Goal: Task Accomplishment & Management: Manage account settings

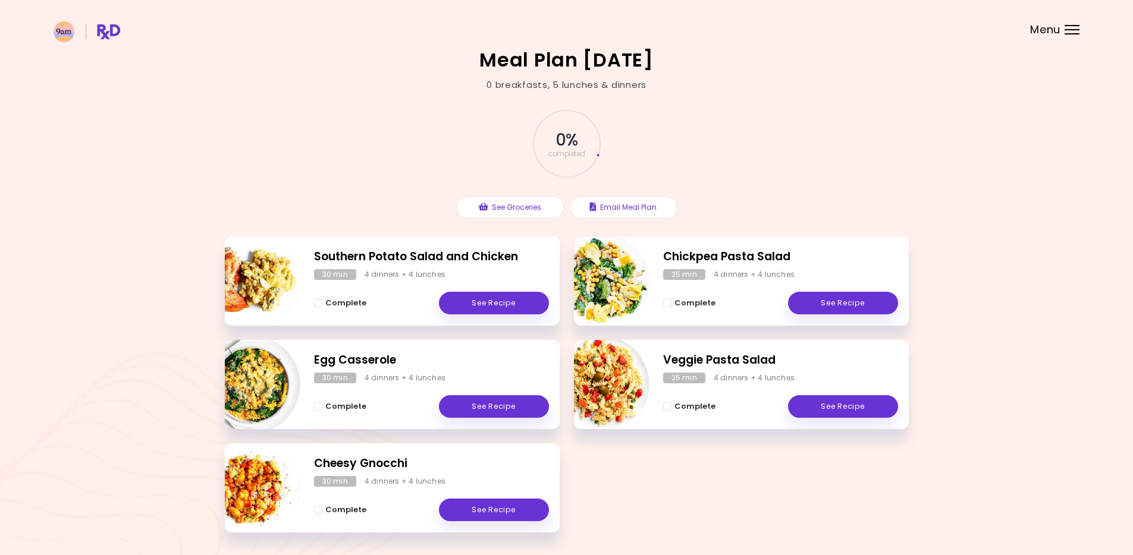
click at [118, 32] on img at bounding box center [87, 31] width 67 height 21
click at [1068, 31] on div "Menu" at bounding box center [1071, 30] width 15 height 10
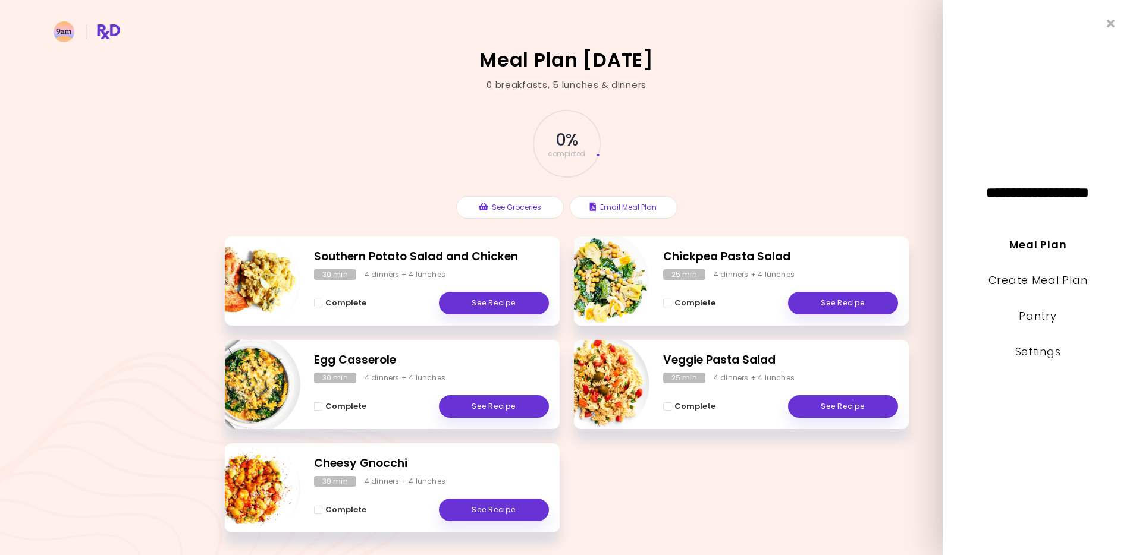
click at [1044, 286] on link "Create Meal Plan" at bounding box center [1037, 280] width 99 height 15
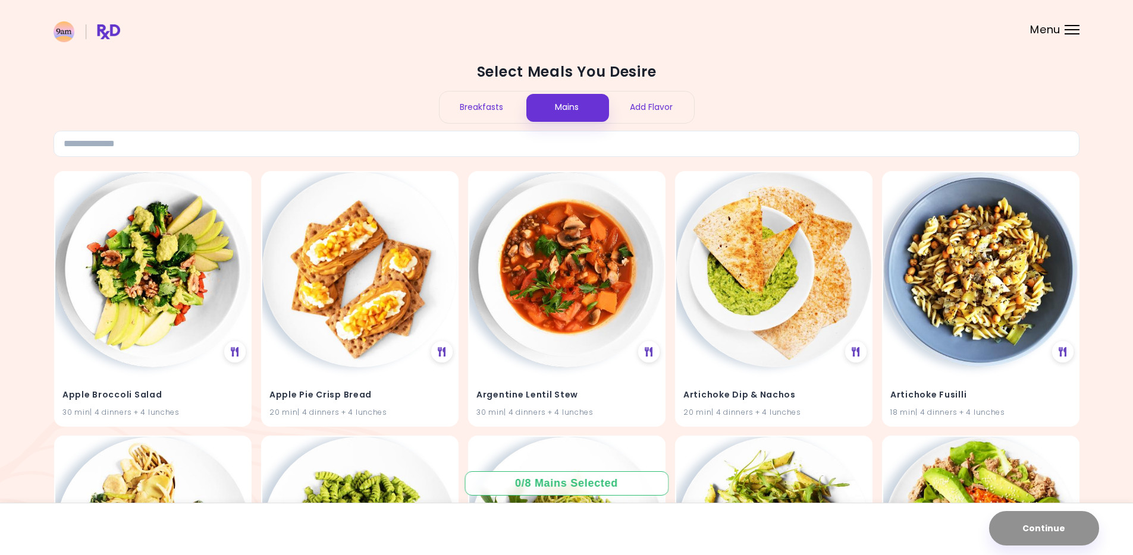
click at [641, 106] on div "Add Flavor" at bounding box center [651, 108] width 85 height 32
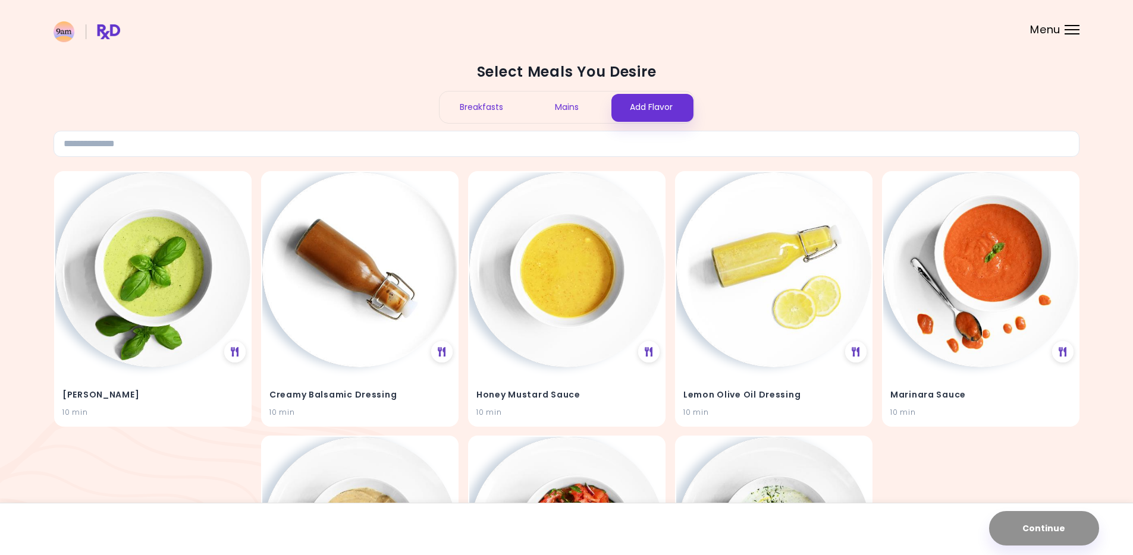
click at [580, 106] on div "Mains" at bounding box center [566, 108] width 85 height 32
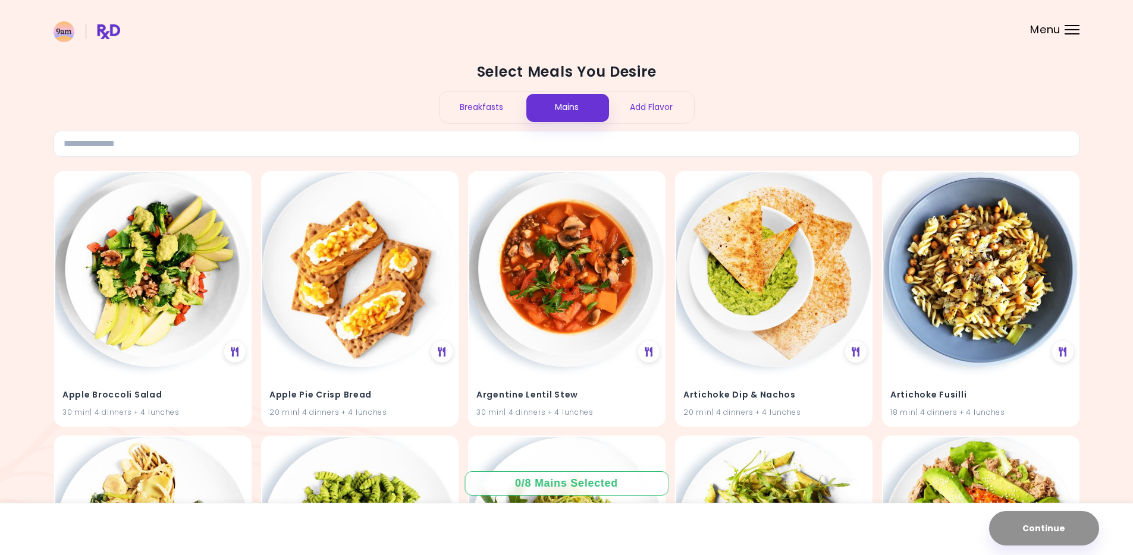
click at [113, 32] on img at bounding box center [87, 31] width 67 height 21
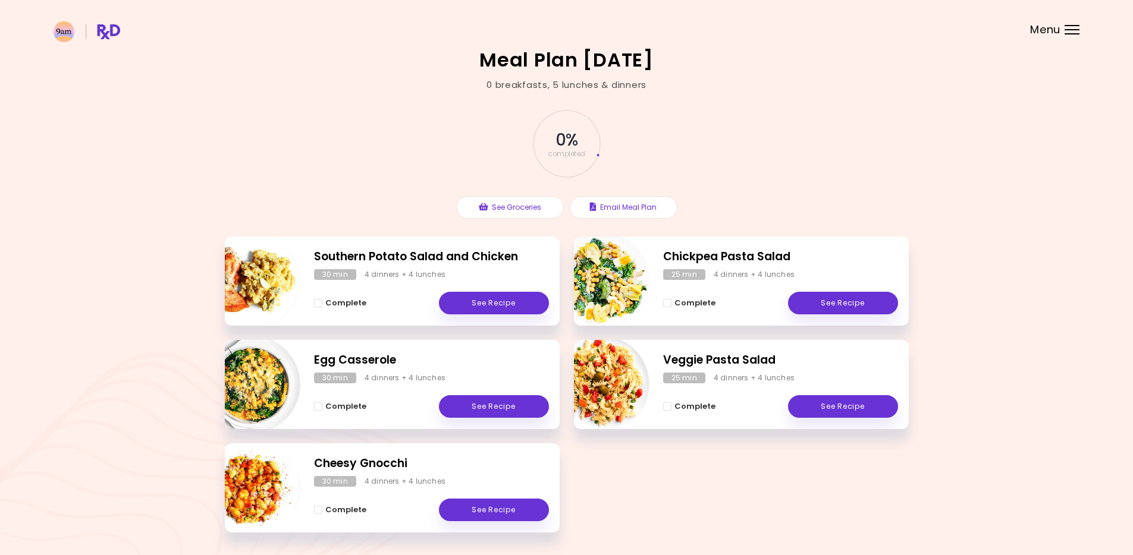
click at [1061, 29] on header at bounding box center [566, 24] width 1133 height 48
click at [1065, 33] on div "Menu" at bounding box center [1071, 30] width 15 height 10
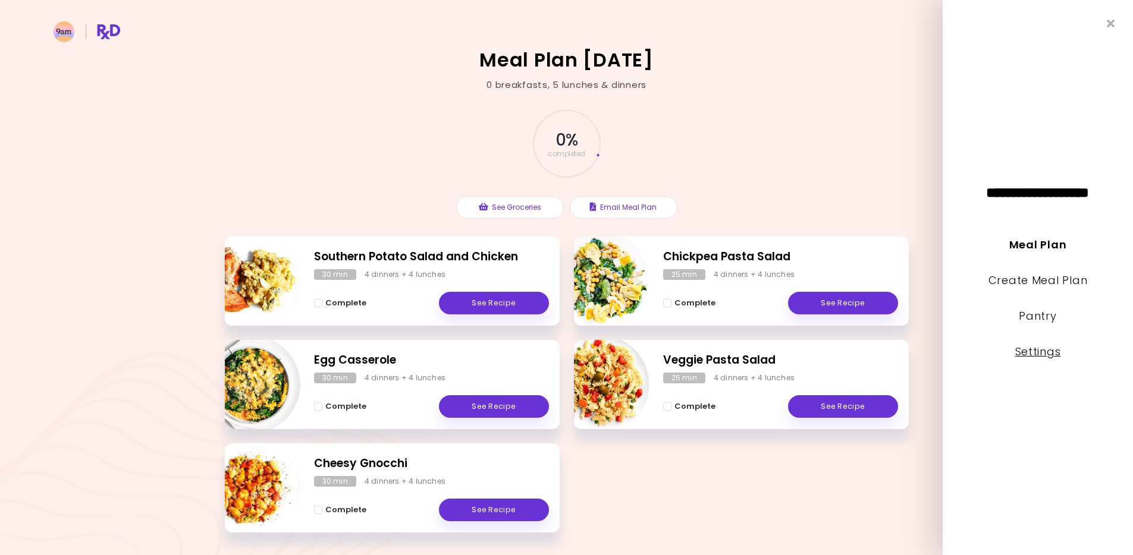
click at [1053, 353] on link "Settings" at bounding box center [1038, 351] width 46 height 15
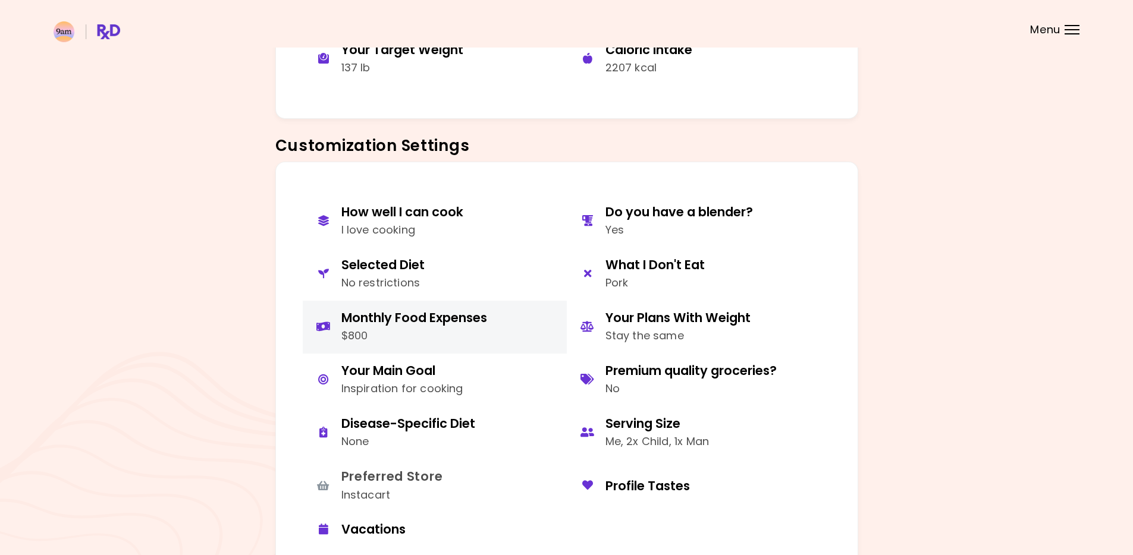
scroll to position [447, 0]
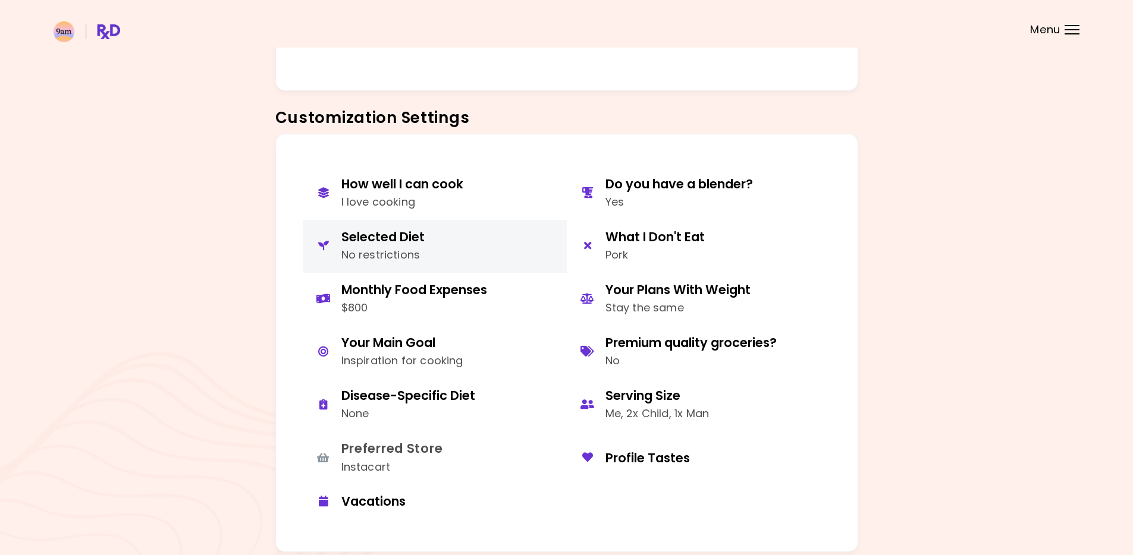
click at [445, 253] on button "Selected Diet No restrictions" at bounding box center [435, 246] width 264 height 53
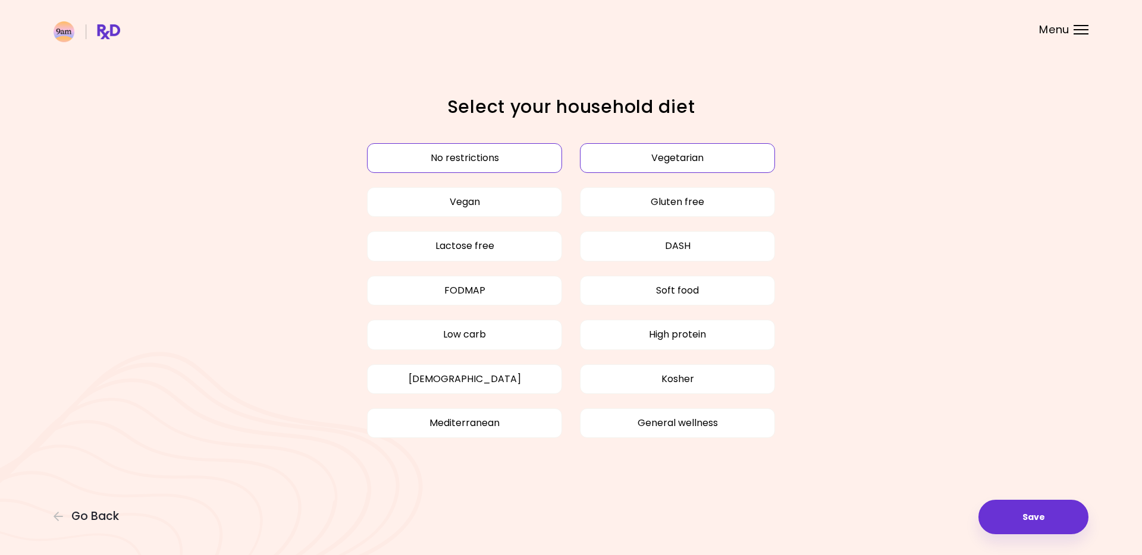
click at [726, 159] on button "Vegetarian" at bounding box center [677, 158] width 195 height 30
click at [648, 156] on button "Vegetarian" at bounding box center [677, 158] width 195 height 30
click at [95, 517] on span "Go Back" at bounding box center [95, 516] width 48 height 13
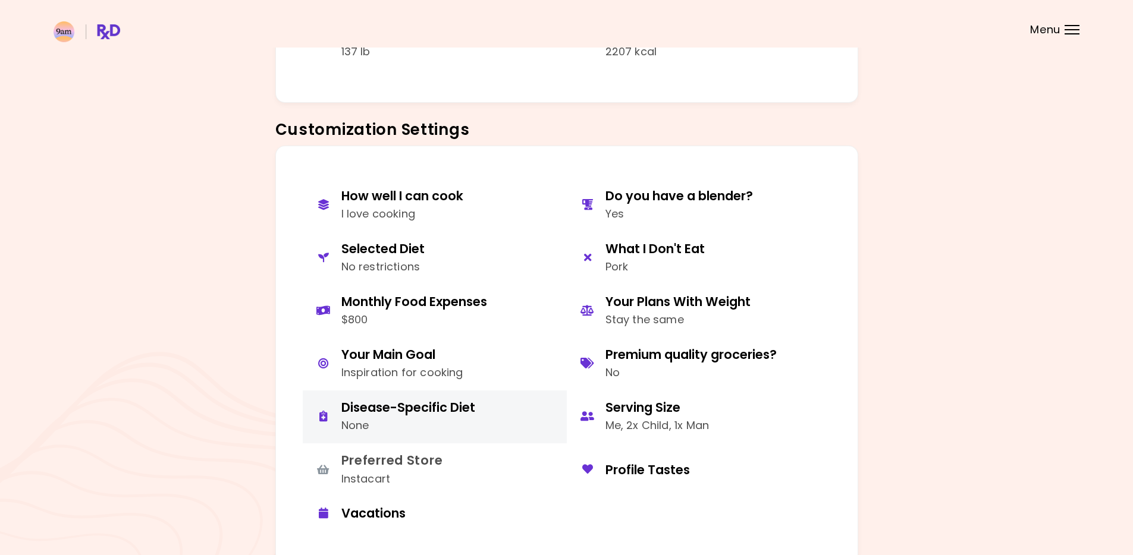
scroll to position [438, 0]
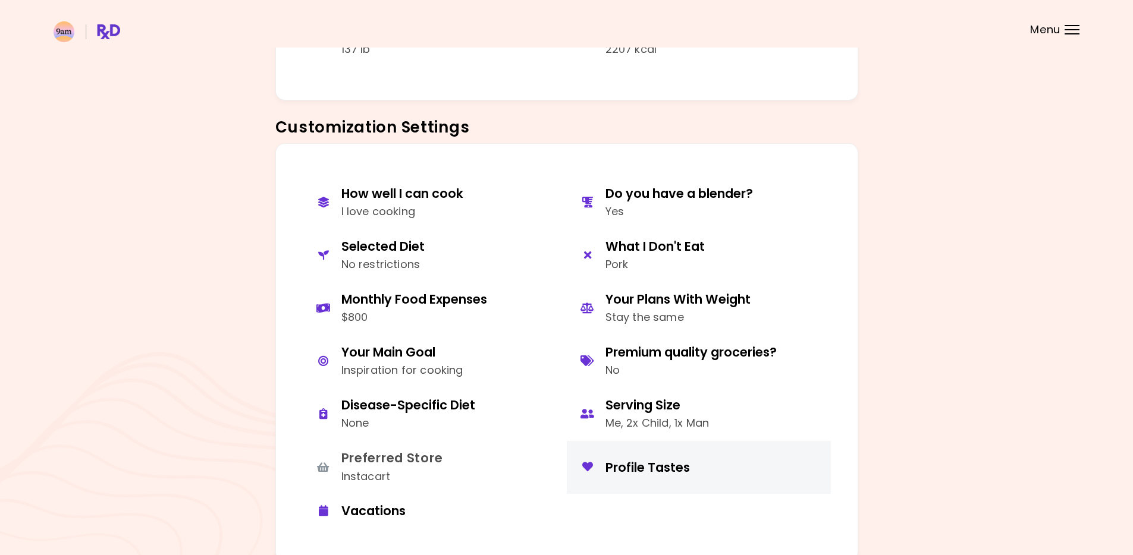
click at [691, 471] on div "Profile Tastes" at bounding box center [713, 468] width 216 height 16
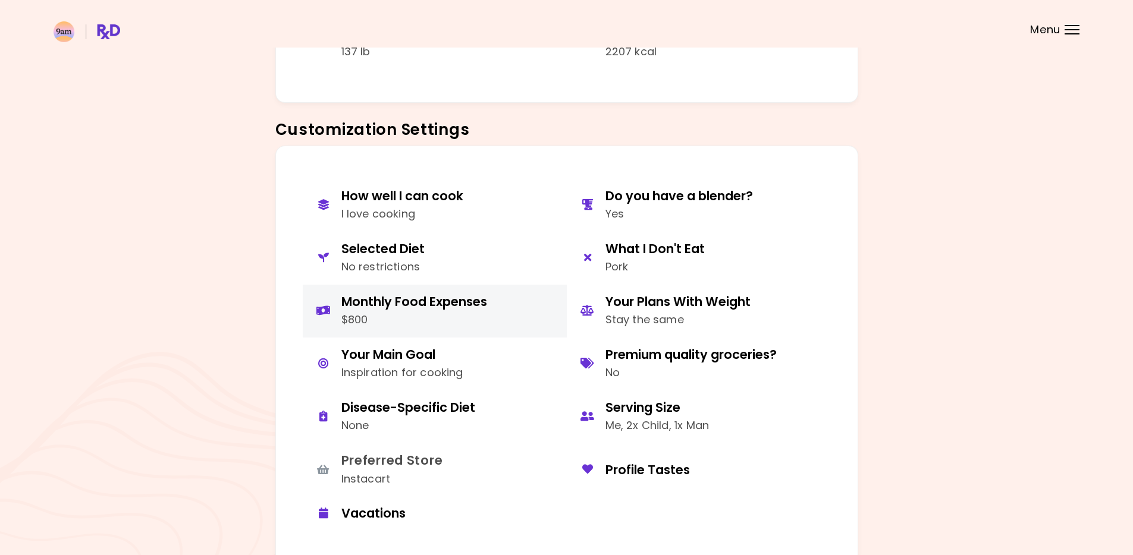
scroll to position [452, 0]
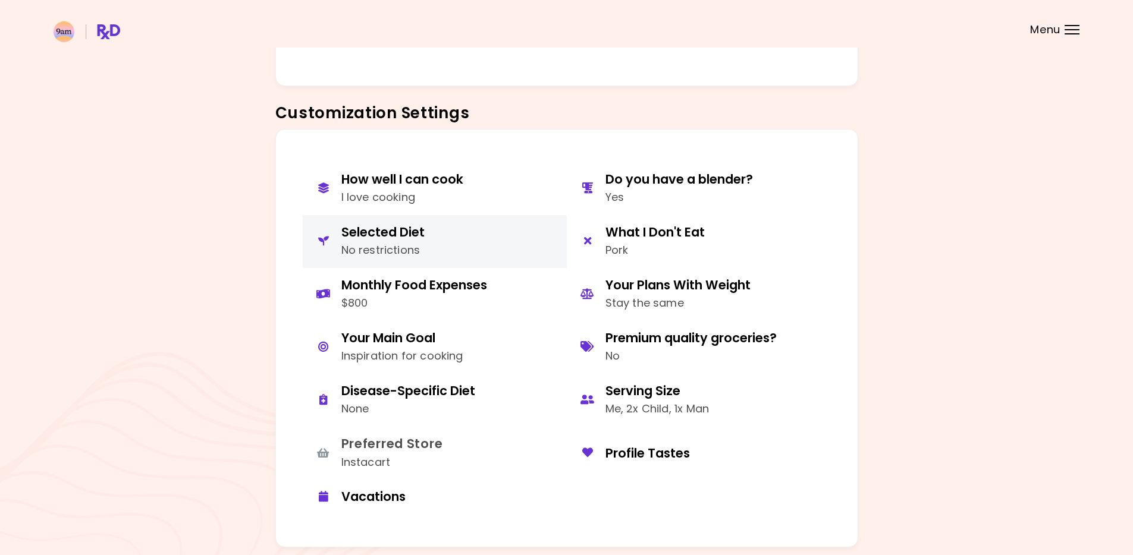
click at [432, 243] on button "Selected Diet No restrictions" at bounding box center [435, 241] width 264 height 53
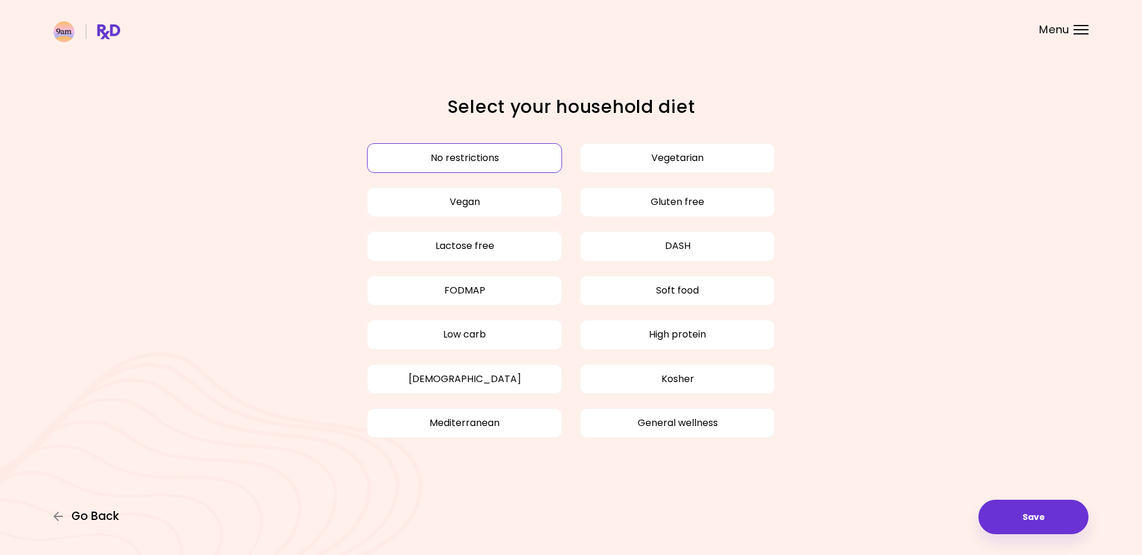
click at [86, 515] on span "Go Back" at bounding box center [95, 516] width 48 height 13
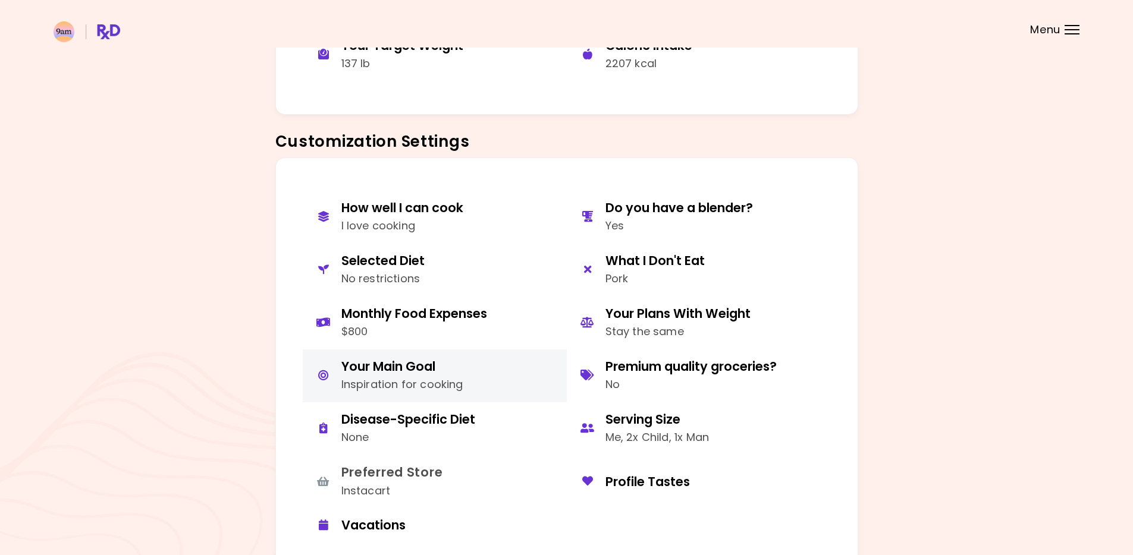
scroll to position [425, 0]
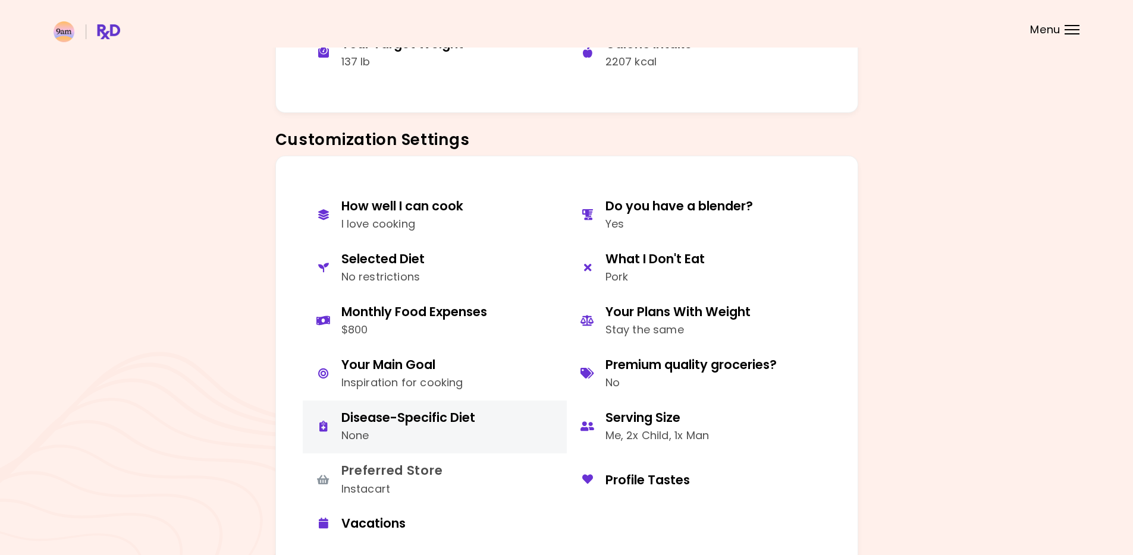
click at [454, 427] on div "Disease-Specific Diet None" at bounding box center [408, 427] width 134 height 35
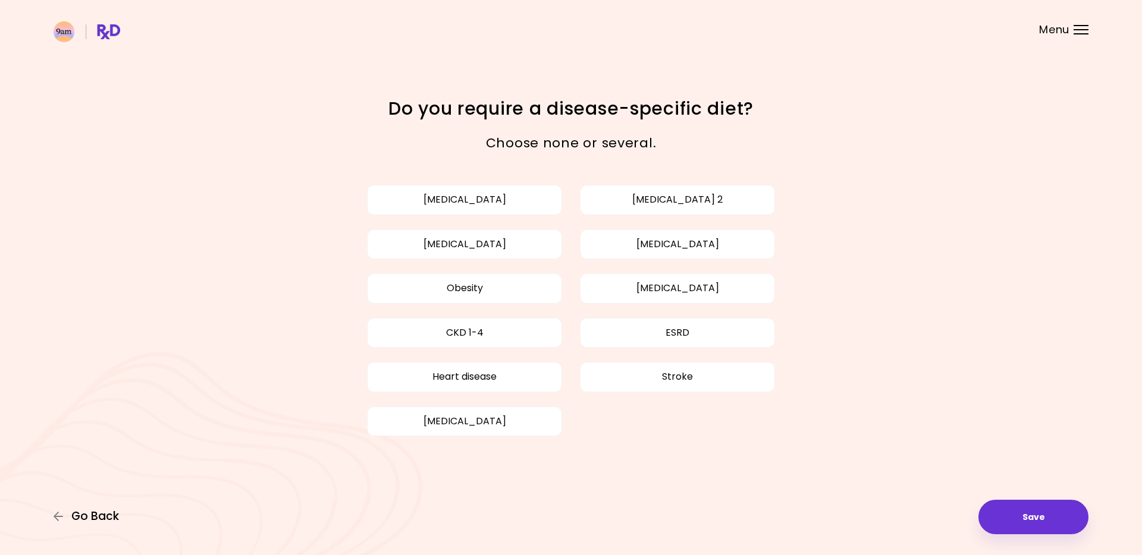
click at [95, 520] on span "Go Back" at bounding box center [95, 516] width 48 height 13
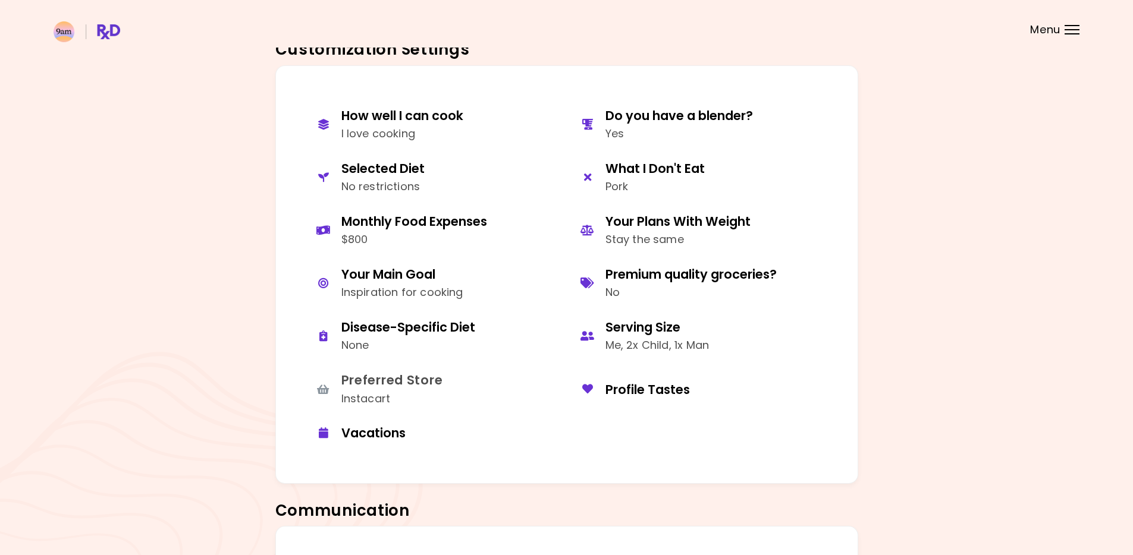
scroll to position [517, 0]
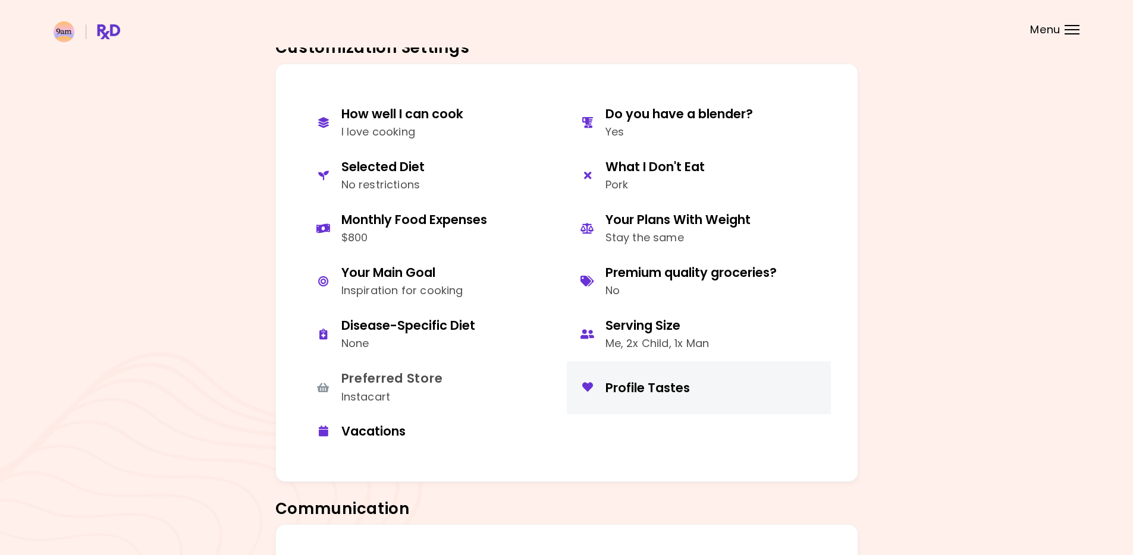
click at [645, 386] on div "Profile Tastes" at bounding box center [713, 388] width 216 height 16
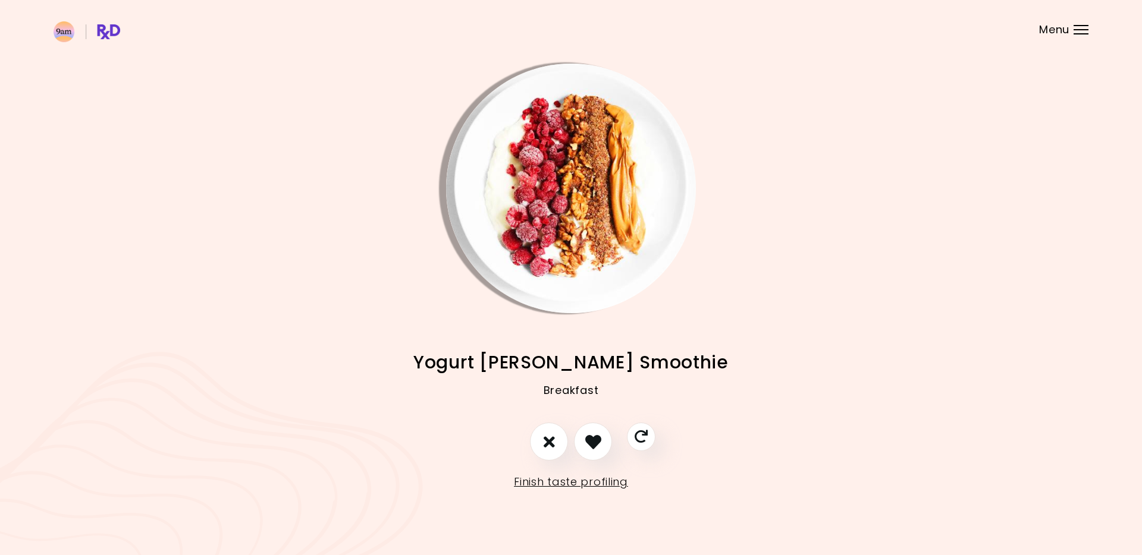
click at [115, 30] on img at bounding box center [87, 31] width 67 height 21
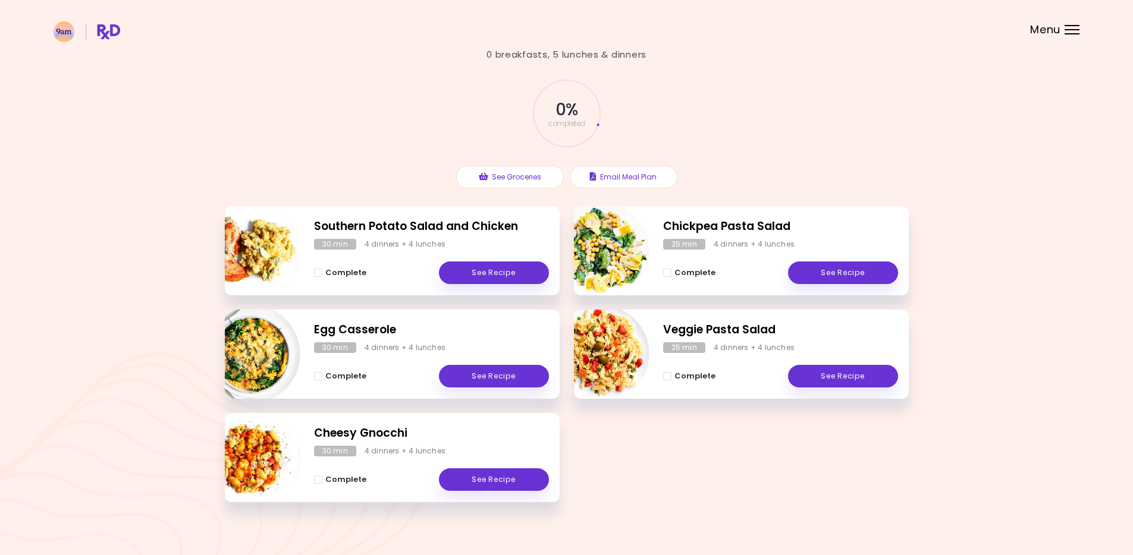
scroll to position [42, 0]
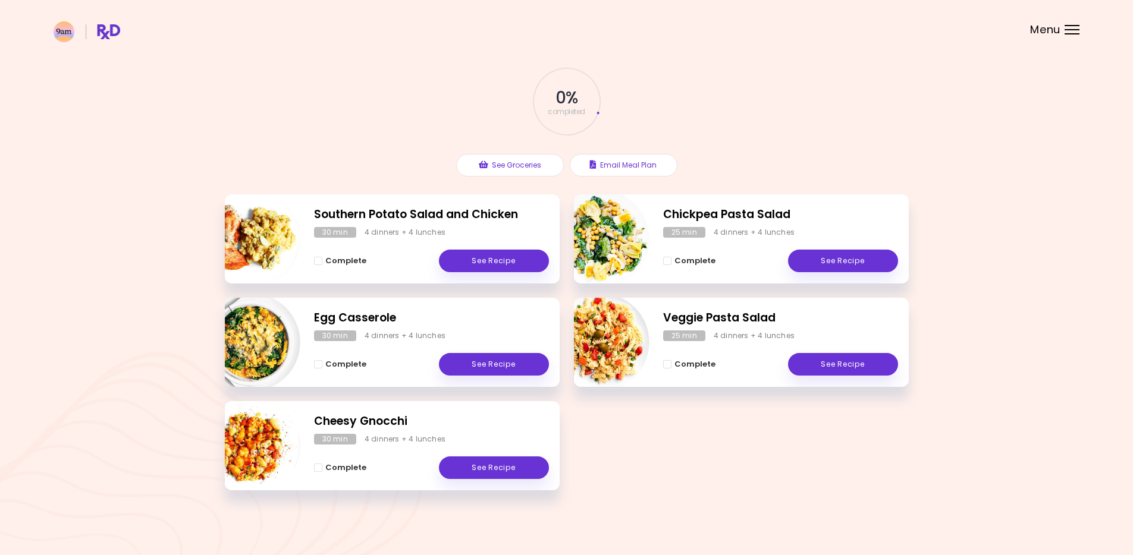
click at [1073, 26] on div "Menu" at bounding box center [1071, 30] width 15 height 10
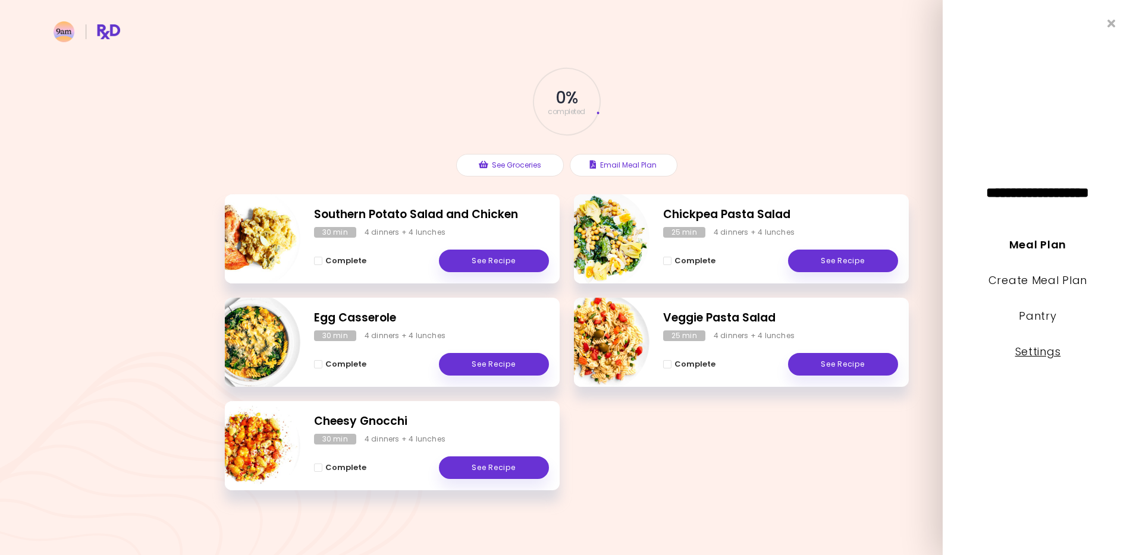
click at [1046, 351] on link "Settings" at bounding box center [1038, 351] width 46 height 15
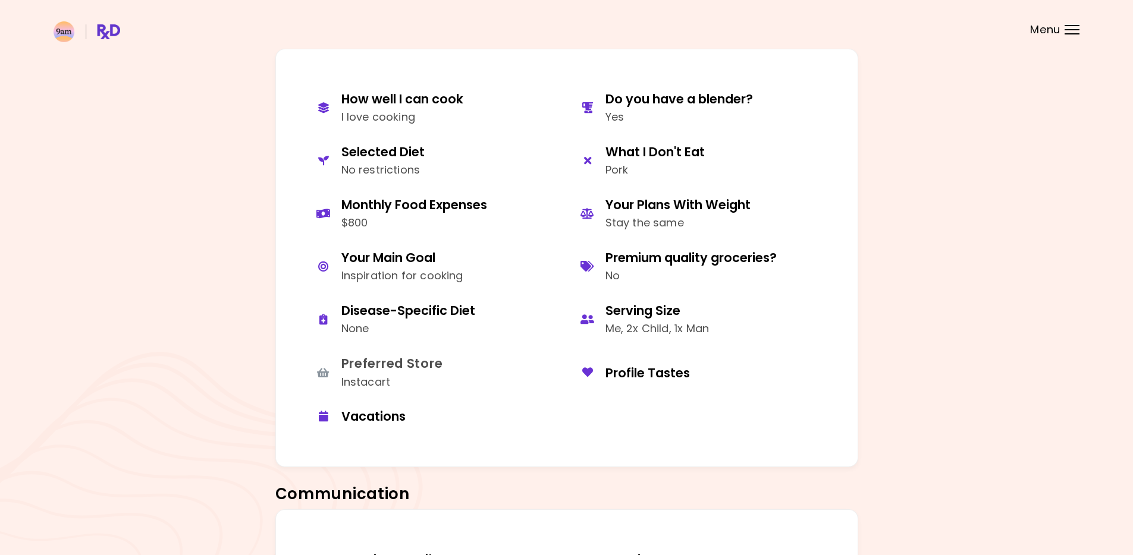
scroll to position [892, 0]
